Goal: Ask a question

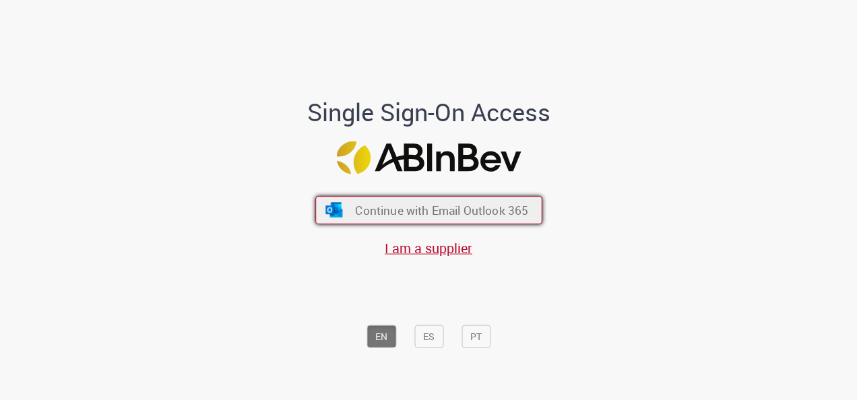
click at [397, 212] on span "Continue with Email Outlook 365" at bounding box center [441, 210] width 173 height 15
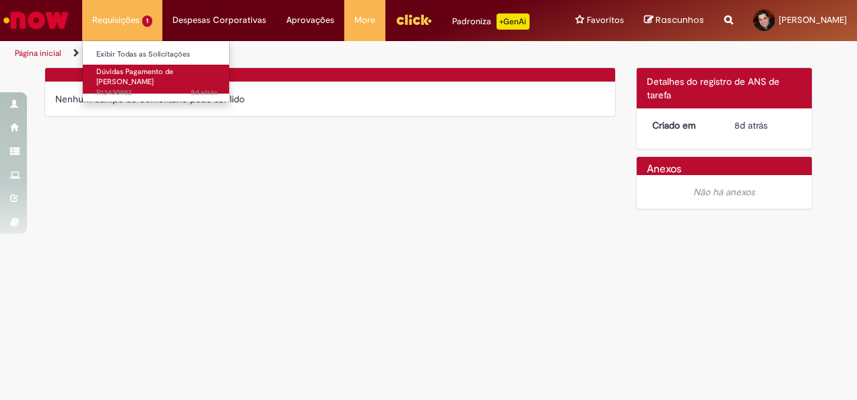
click at [113, 72] on span "Dúvidas Pagamento de [PERSON_NAME]" at bounding box center [134, 77] width 77 height 21
